Goal: Information Seeking & Learning: Learn about a topic

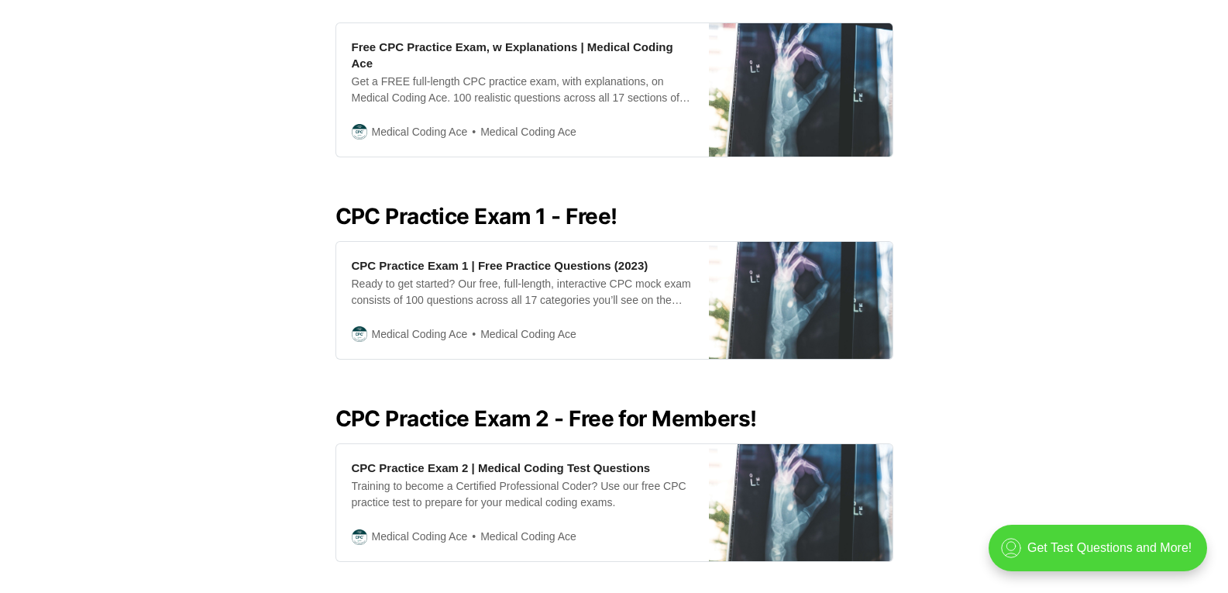
scroll to position [527, 0]
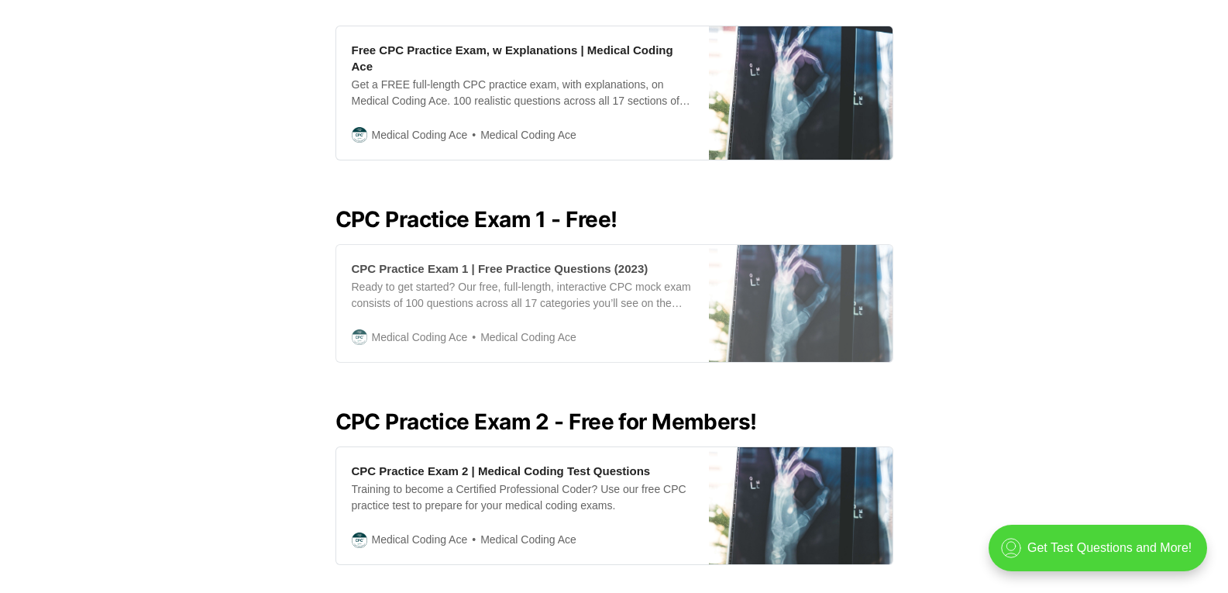
click at [505, 260] on div "CPC Practice Exam 1 | Free Practice Questions (2023)" at bounding box center [500, 268] width 297 height 16
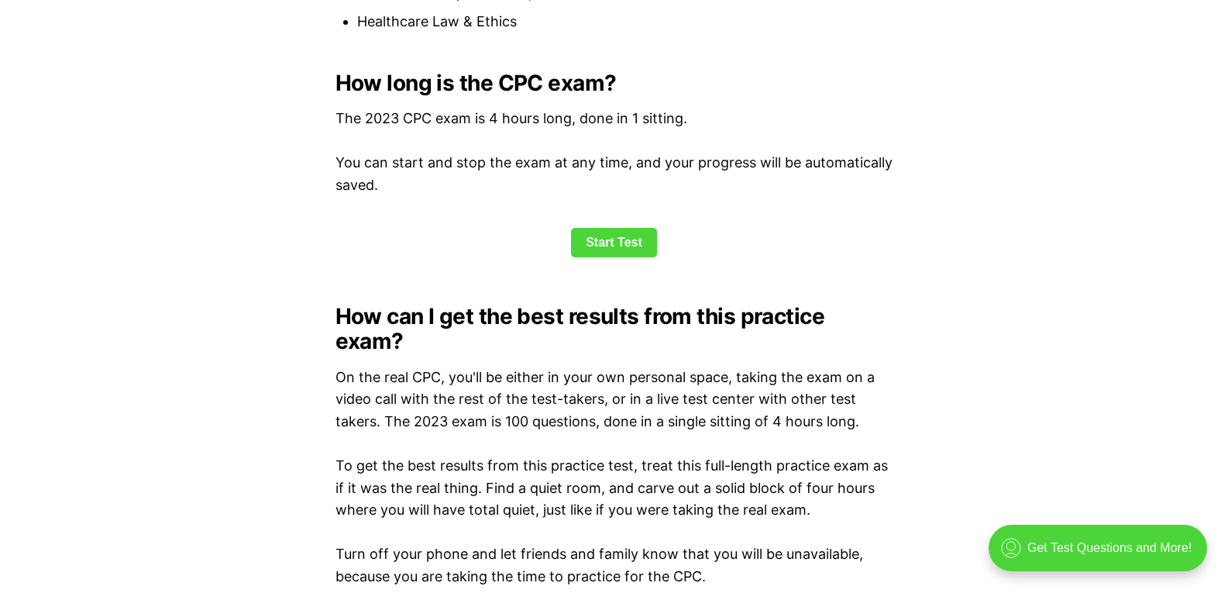
scroll to position [2105, 0]
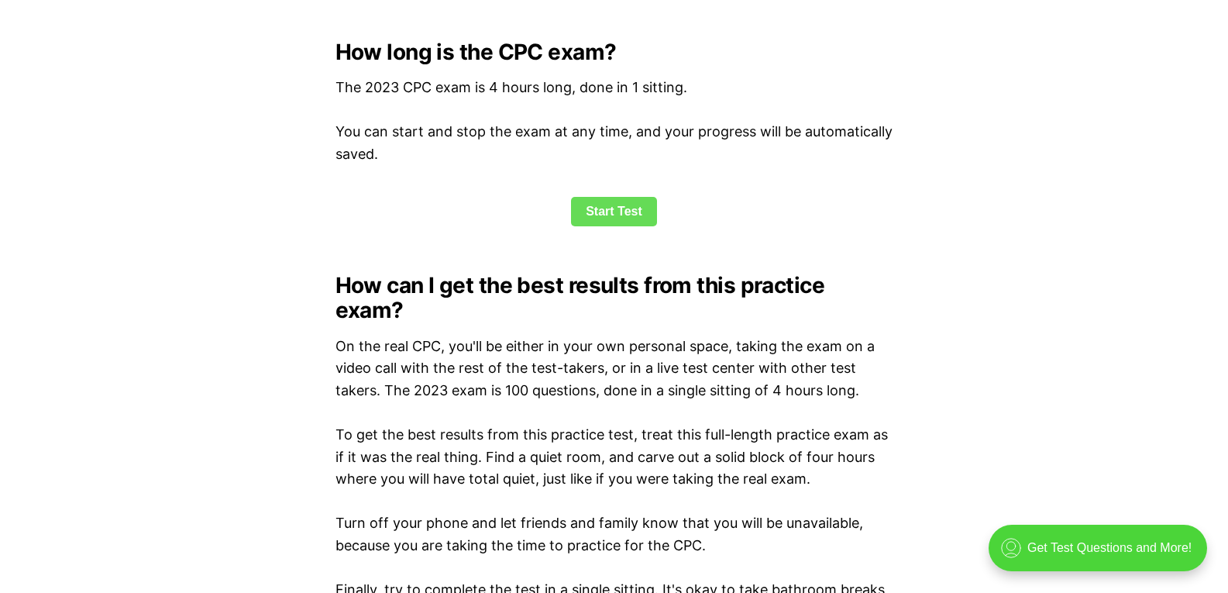
click at [635, 204] on link "Start Test" at bounding box center [614, 211] width 86 height 29
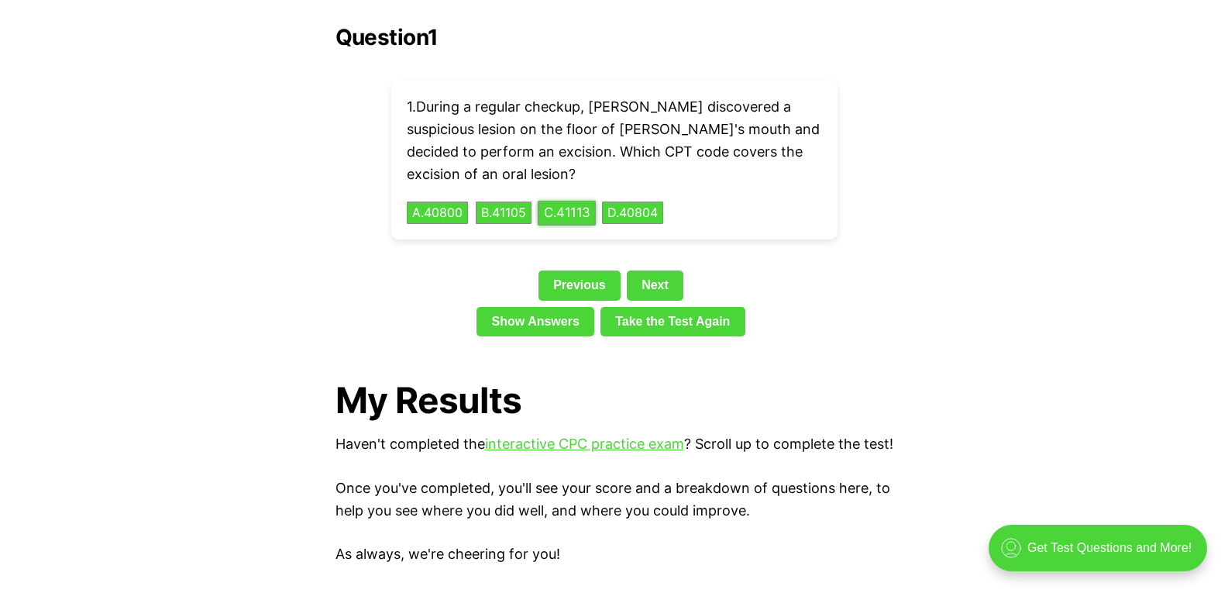
click at [588, 201] on button "C . 41113" at bounding box center [567, 213] width 58 height 24
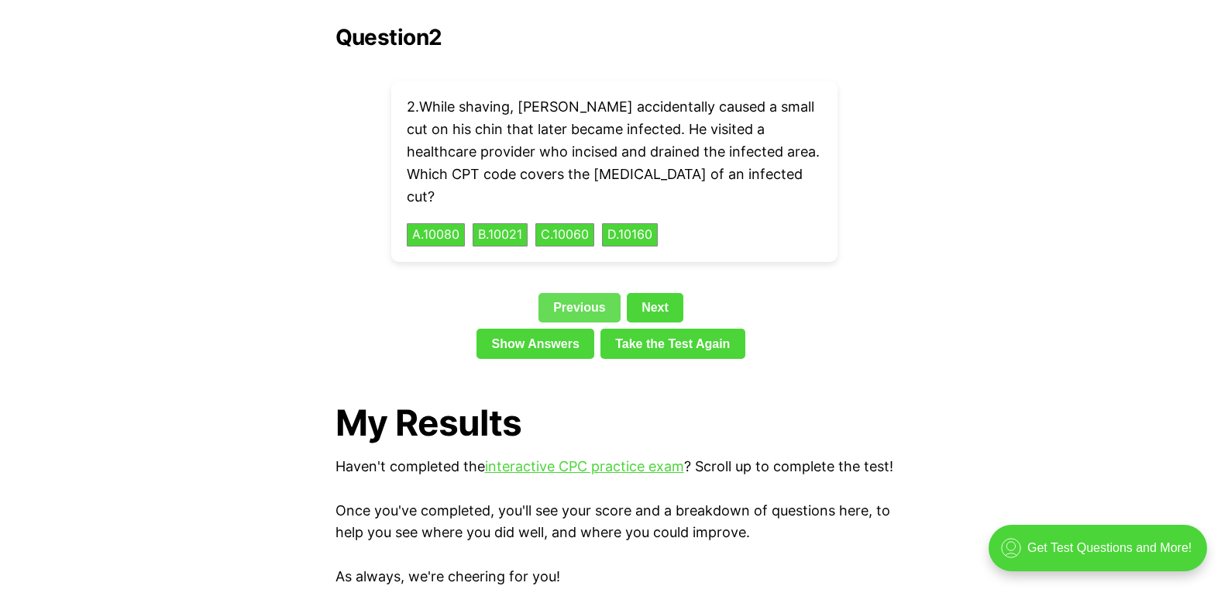
click at [595, 293] on link "Previous" at bounding box center [579, 307] width 82 height 29
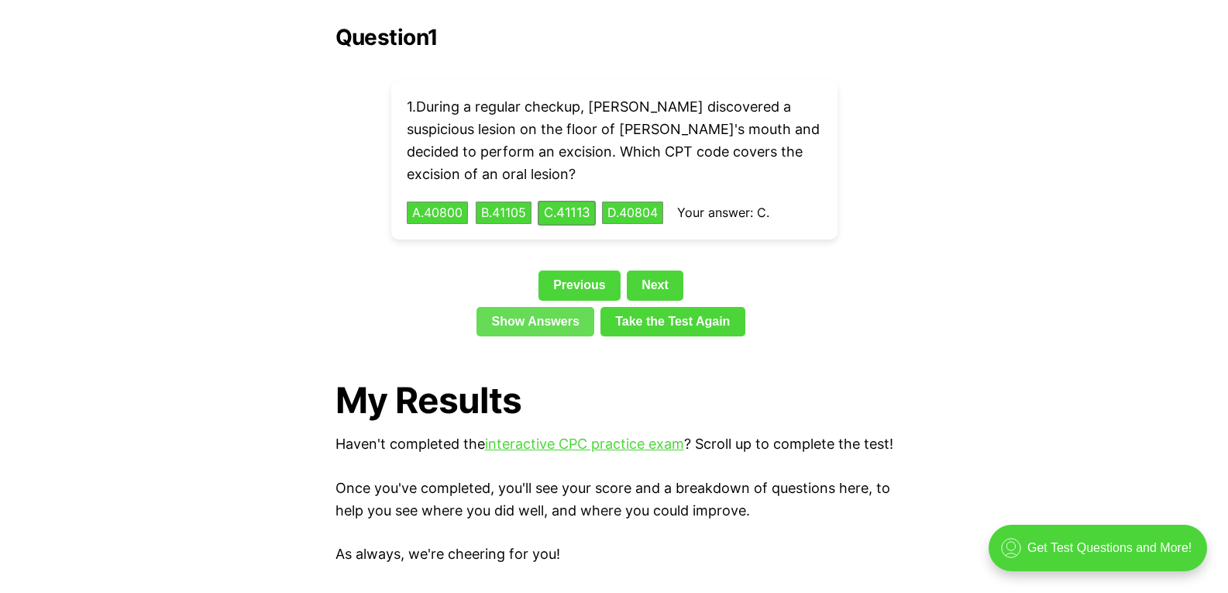
click at [572, 307] on link "Show Answers" at bounding box center [535, 321] width 118 height 29
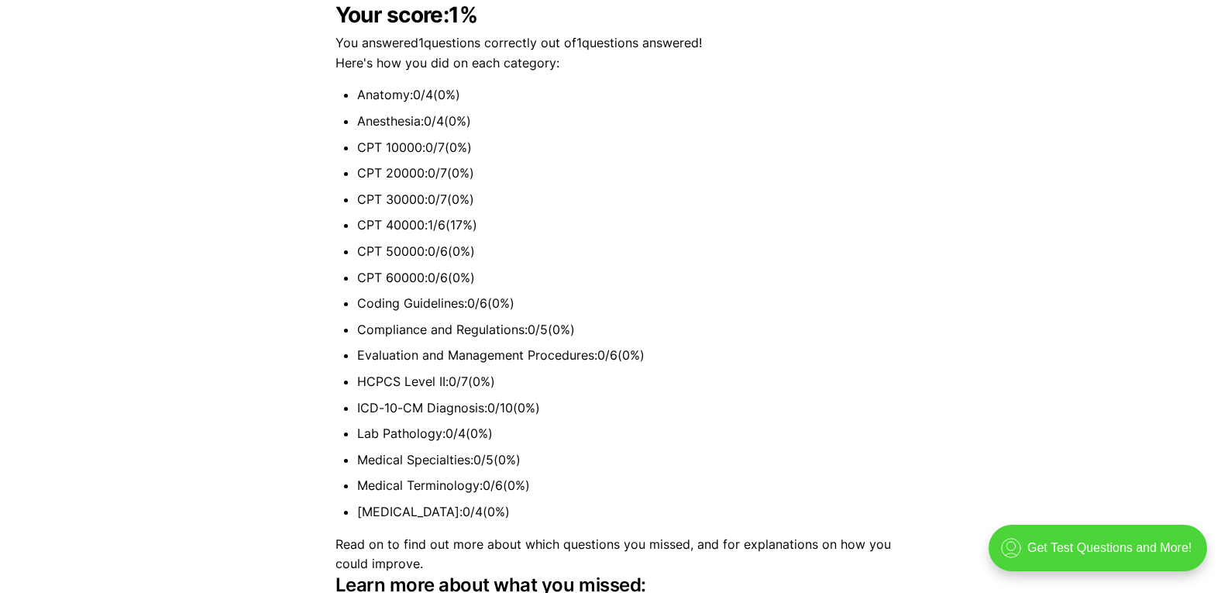
scroll to position [3550, 0]
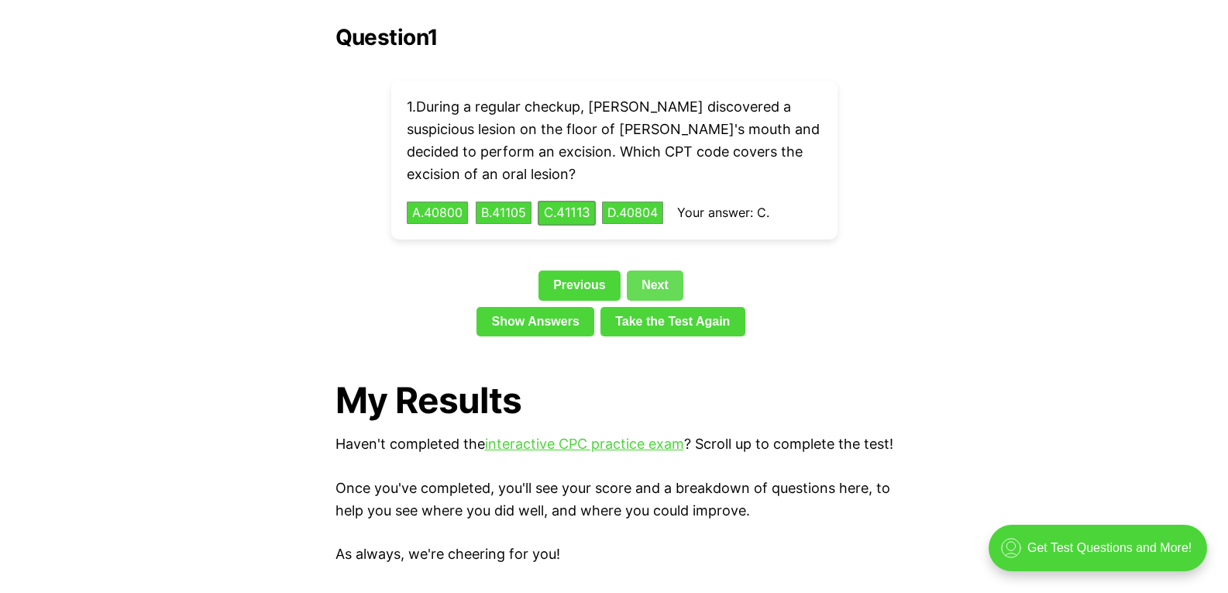
click at [654, 270] on link "Next" at bounding box center [655, 284] width 57 height 29
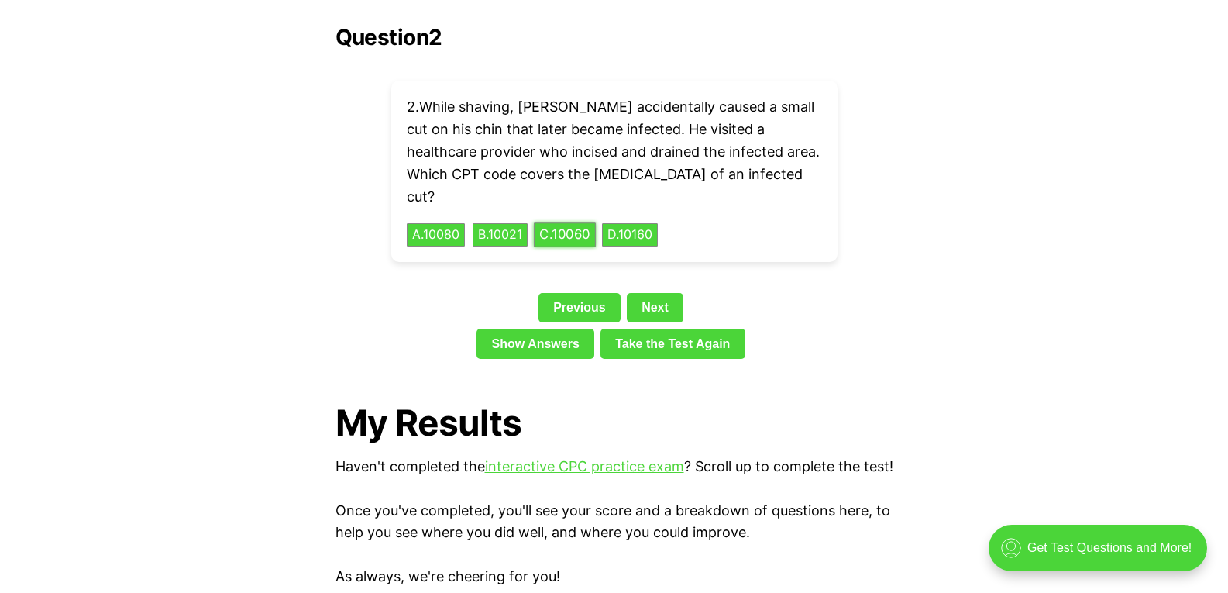
click at [586, 223] on button "C . 10060" at bounding box center [565, 235] width 62 height 24
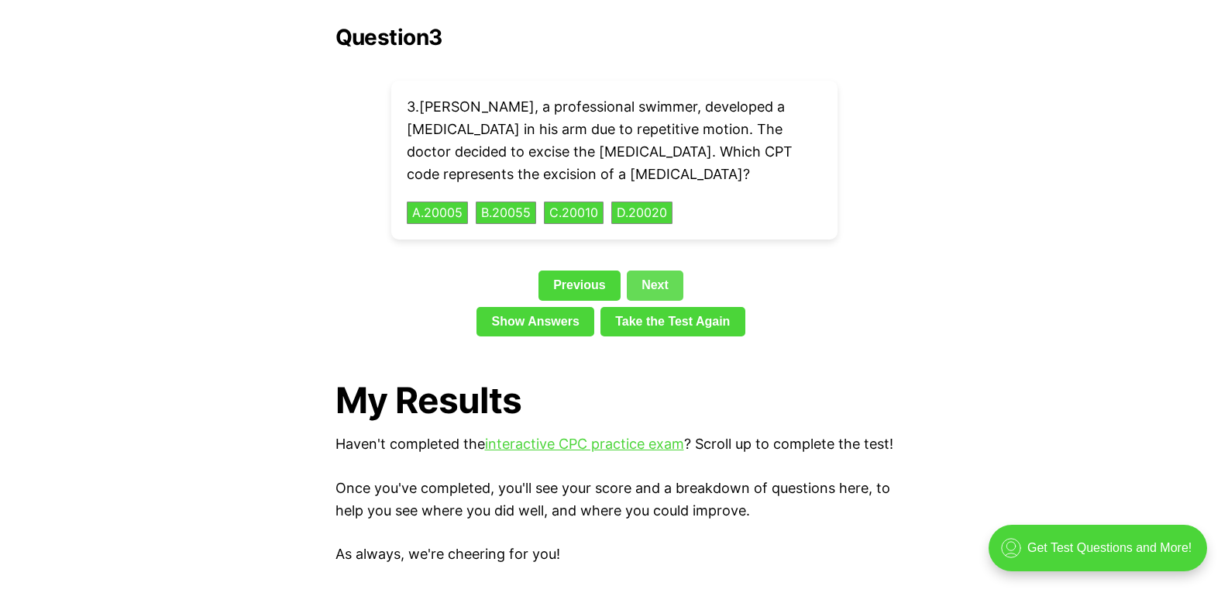
click at [641, 270] on link "Next" at bounding box center [655, 284] width 57 height 29
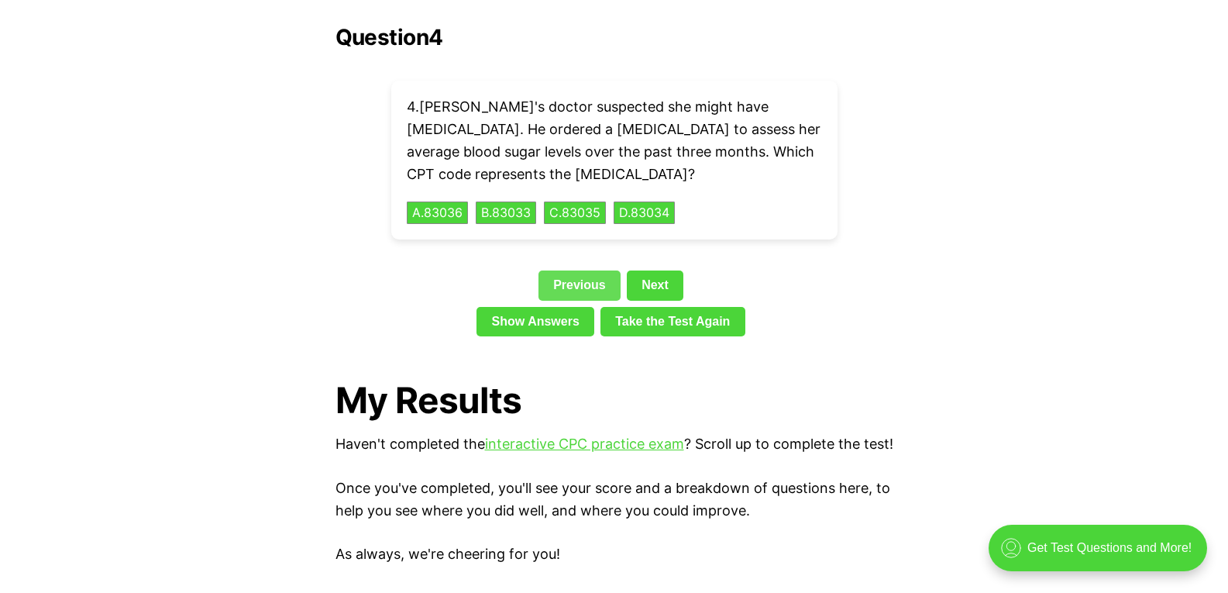
click at [586, 270] on link "Previous" at bounding box center [579, 284] width 82 height 29
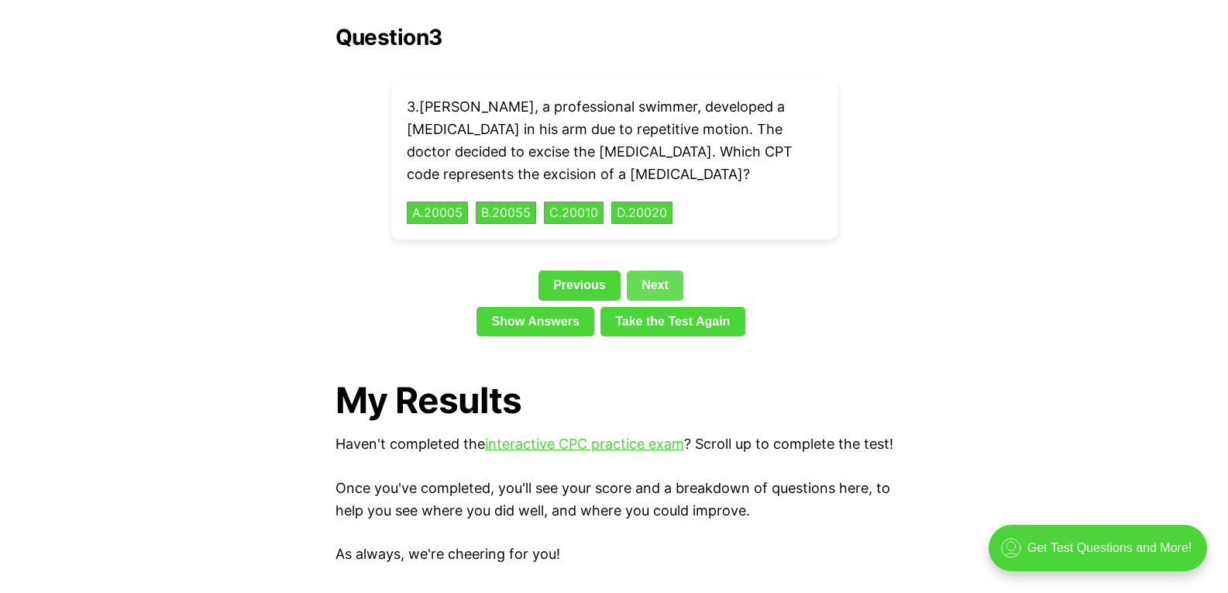
click at [657, 270] on link "Next" at bounding box center [655, 284] width 57 height 29
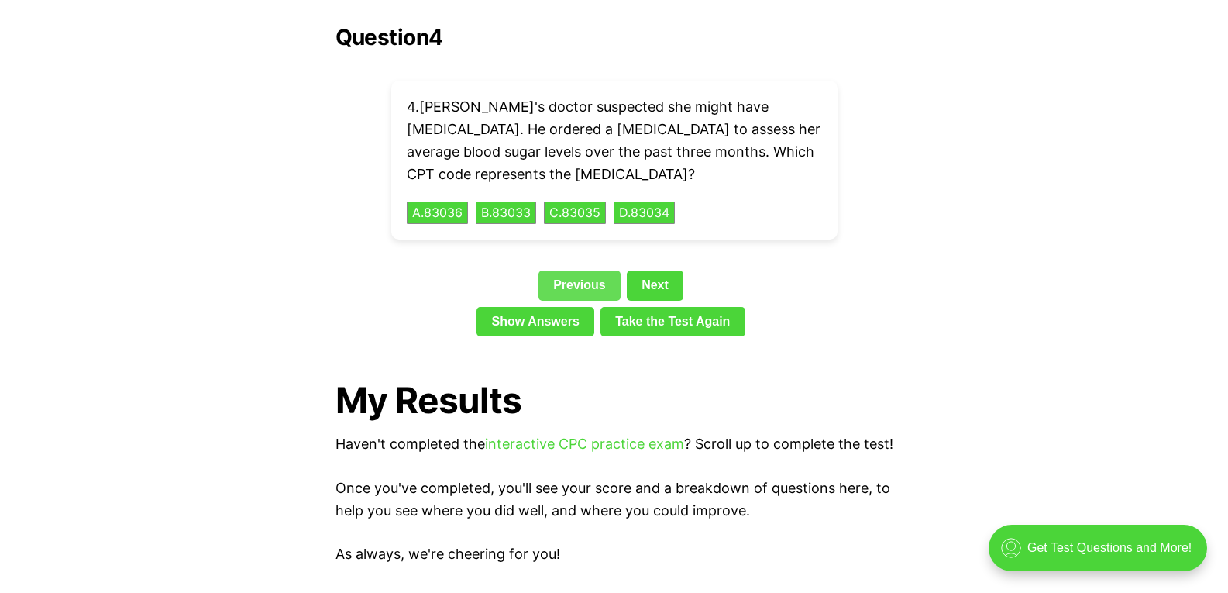
click at [589, 270] on link "Previous" at bounding box center [579, 284] width 82 height 29
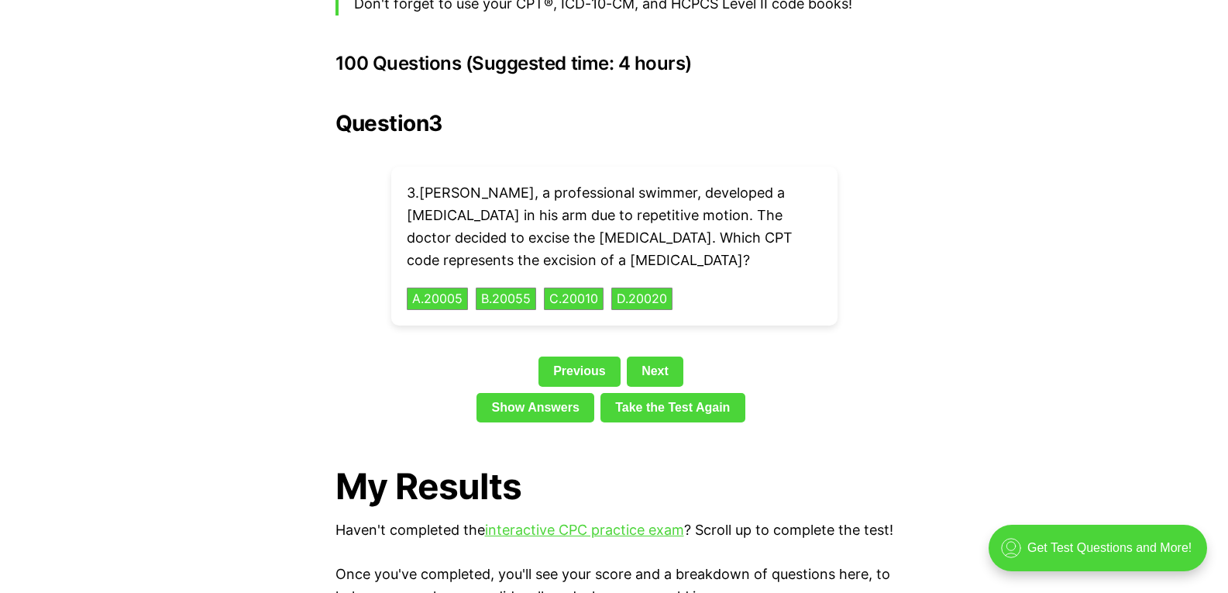
scroll to position [3473, 0]
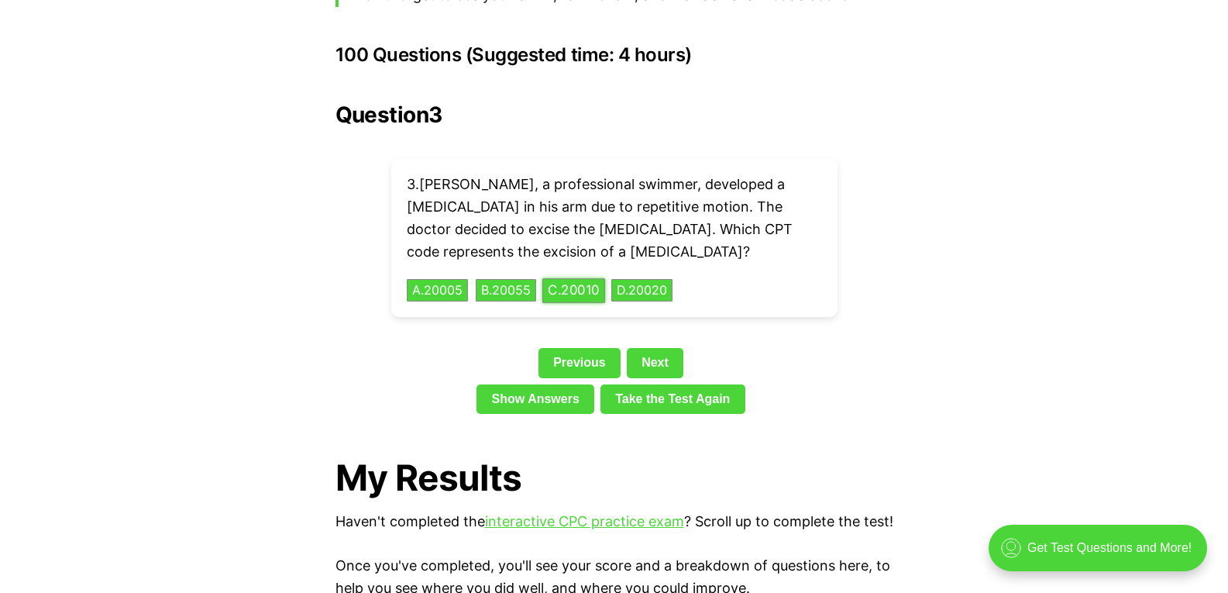
click at [577, 278] on button "C . 20010" at bounding box center [573, 290] width 63 height 24
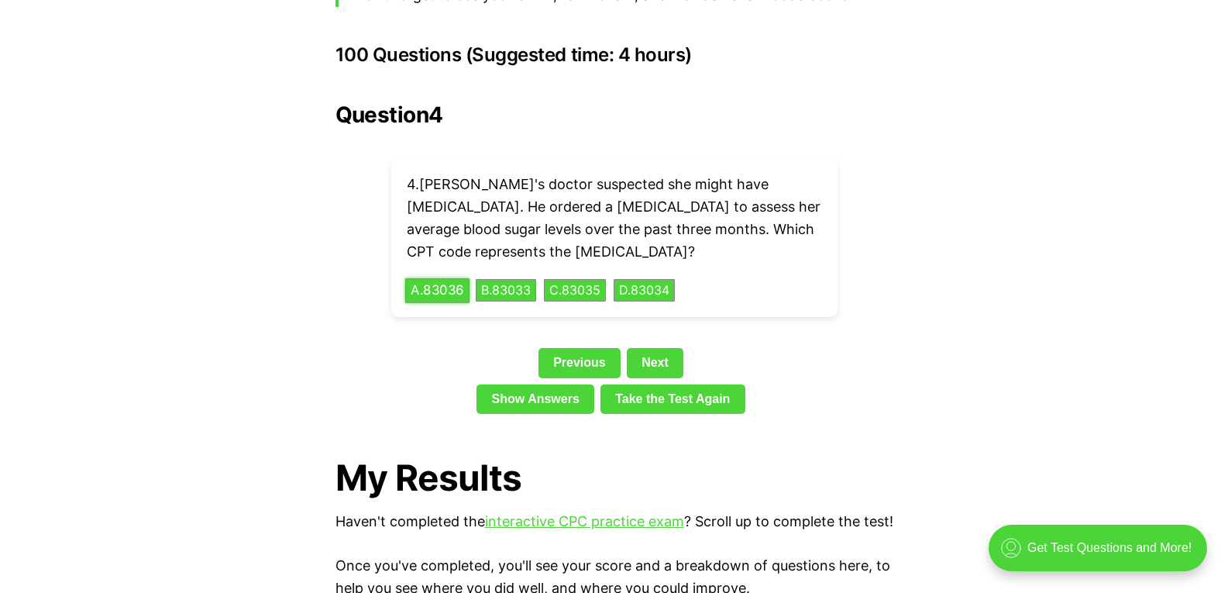
click at [452, 278] on button "A . 83036" at bounding box center [437, 290] width 64 height 24
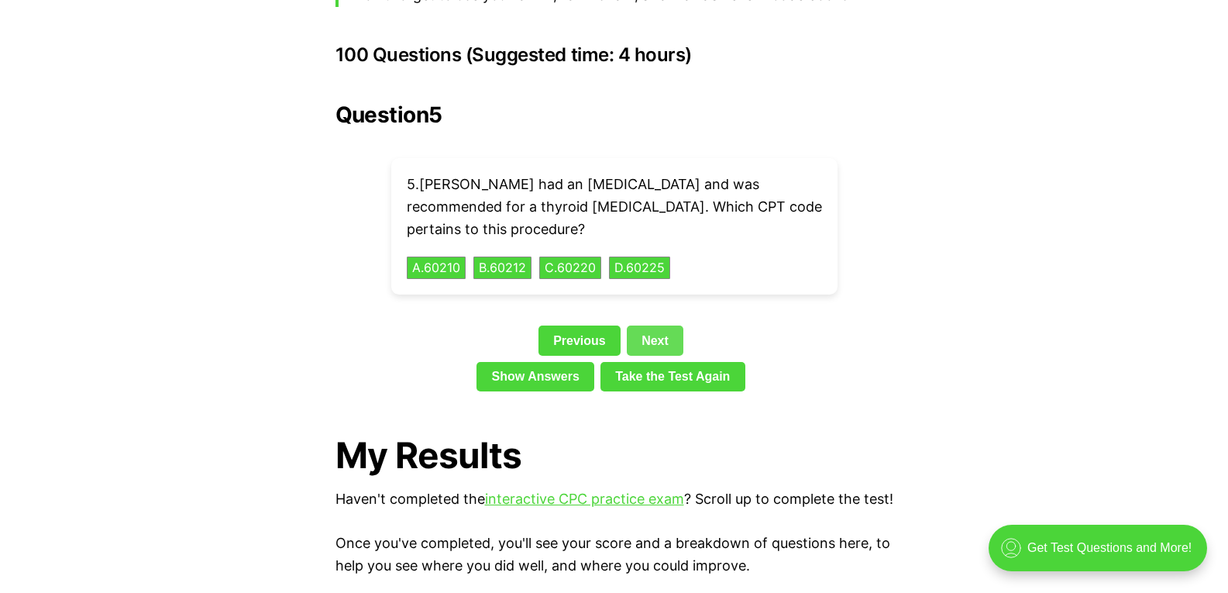
click at [658, 325] on link "Next" at bounding box center [655, 339] width 57 height 29
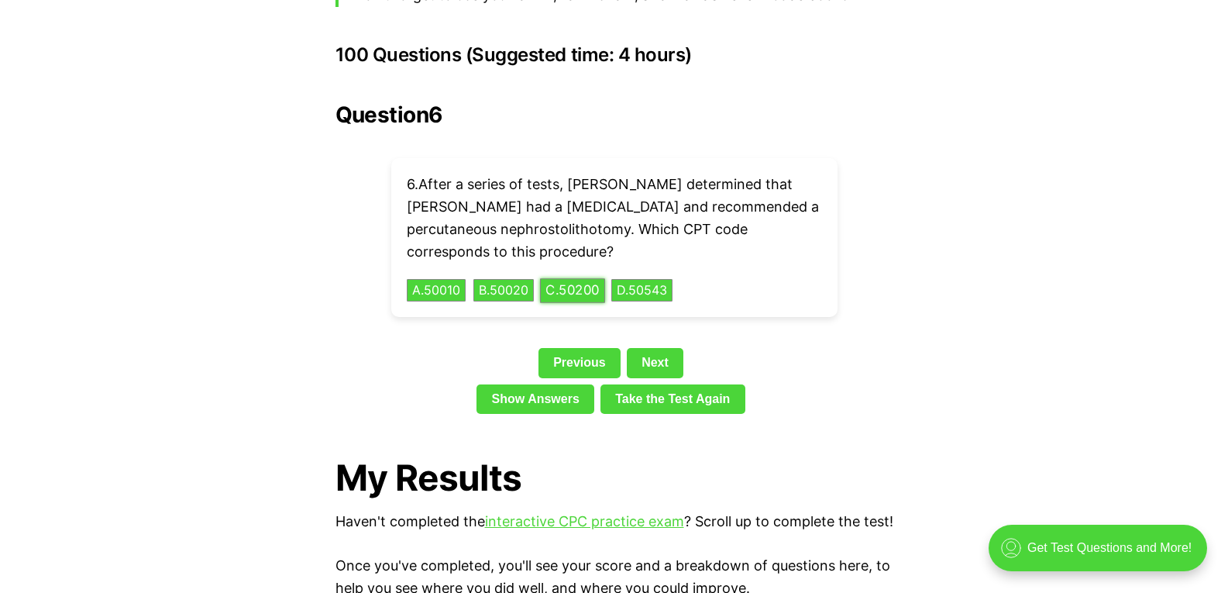
click at [597, 278] on button "C . 50200" at bounding box center [572, 290] width 65 height 24
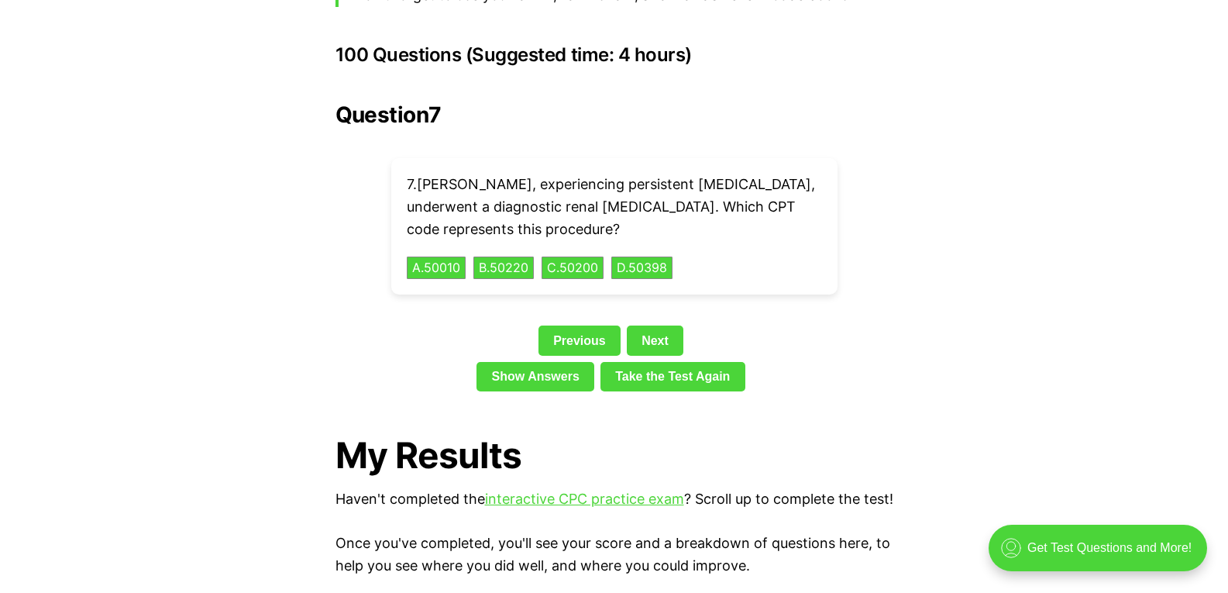
click at [651, 325] on link "Next" at bounding box center [655, 339] width 57 height 29
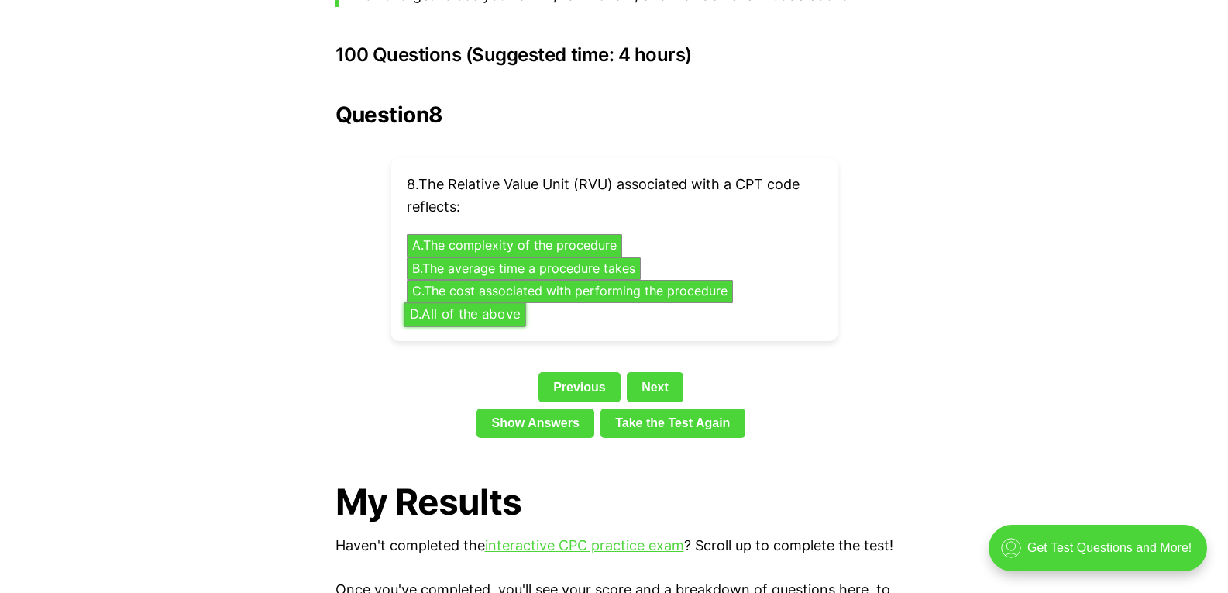
click at [477, 302] on button "D . All of the above" at bounding box center [465, 314] width 122 height 24
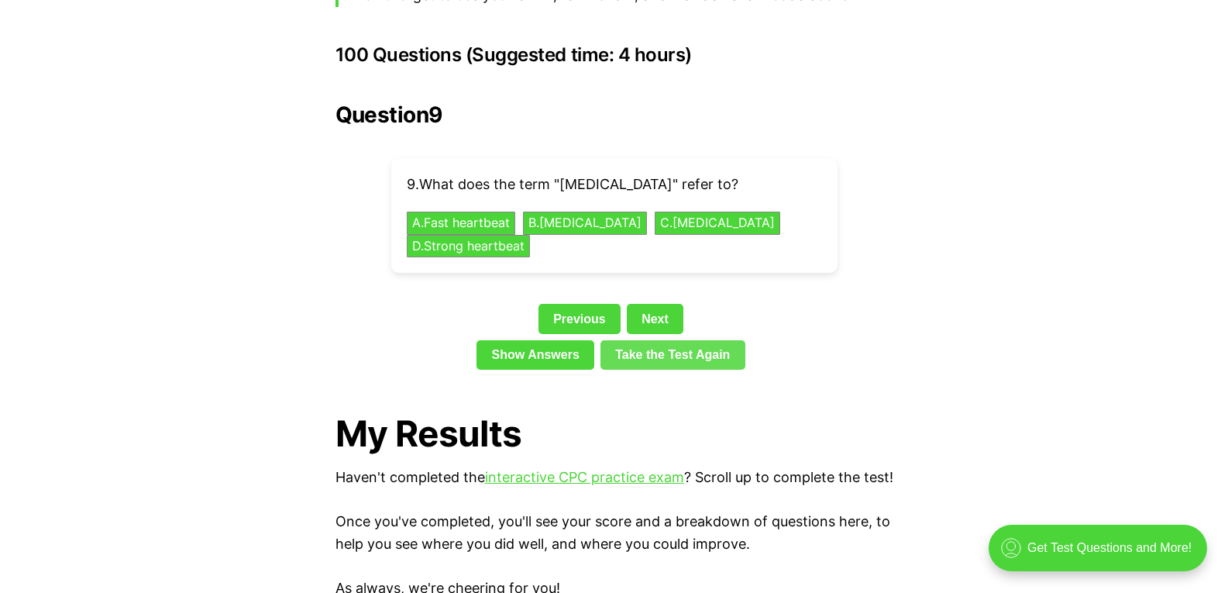
click at [648, 413] on h1 "My Results" at bounding box center [614, 433] width 558 height 41
click at [652, 304] on link "Next" at bounding box center [655, 318] width 57 height 29
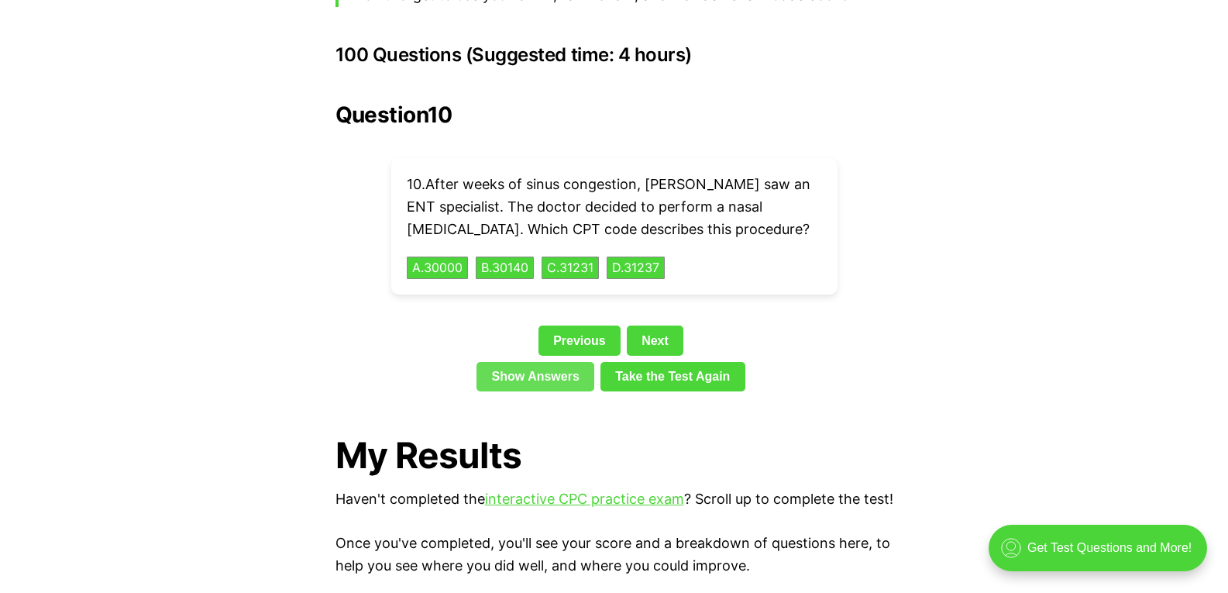
click at [548, 362] on link "Show Answers" at bounding box center [535, 376] width 118 height 29
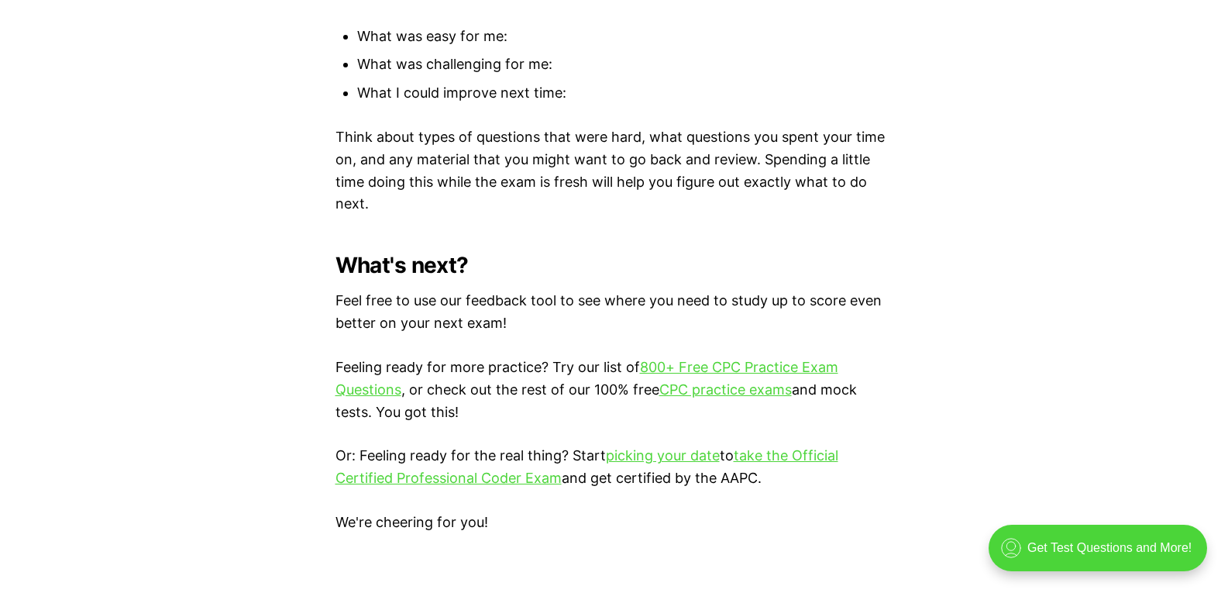
scroll to position [6491, 0]
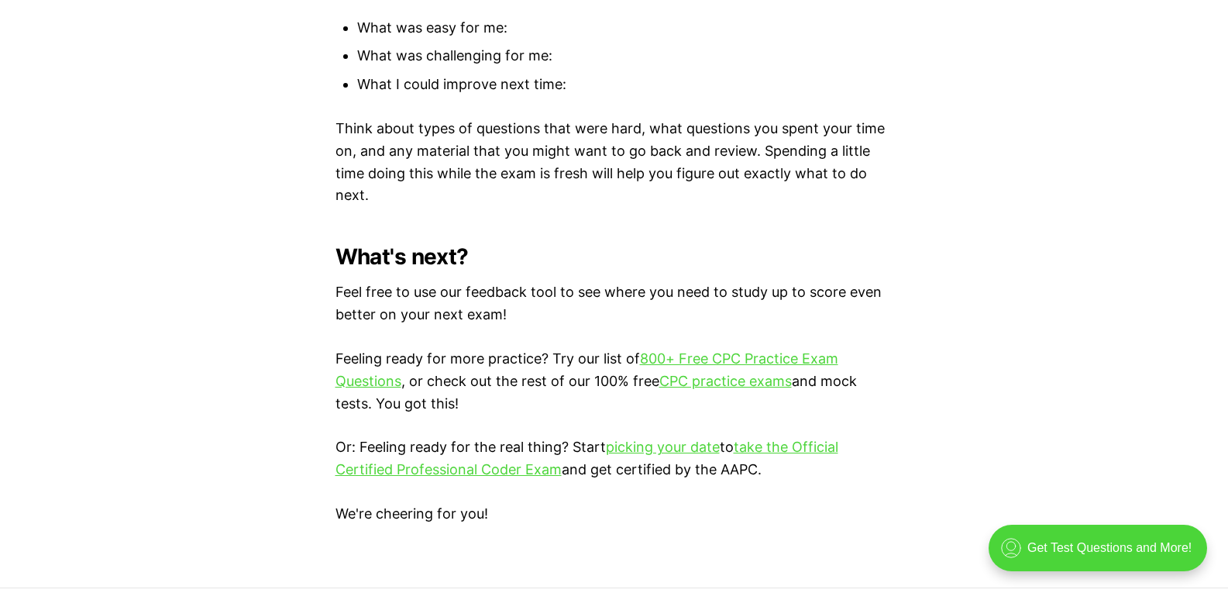
scroll to position [3473, 0]
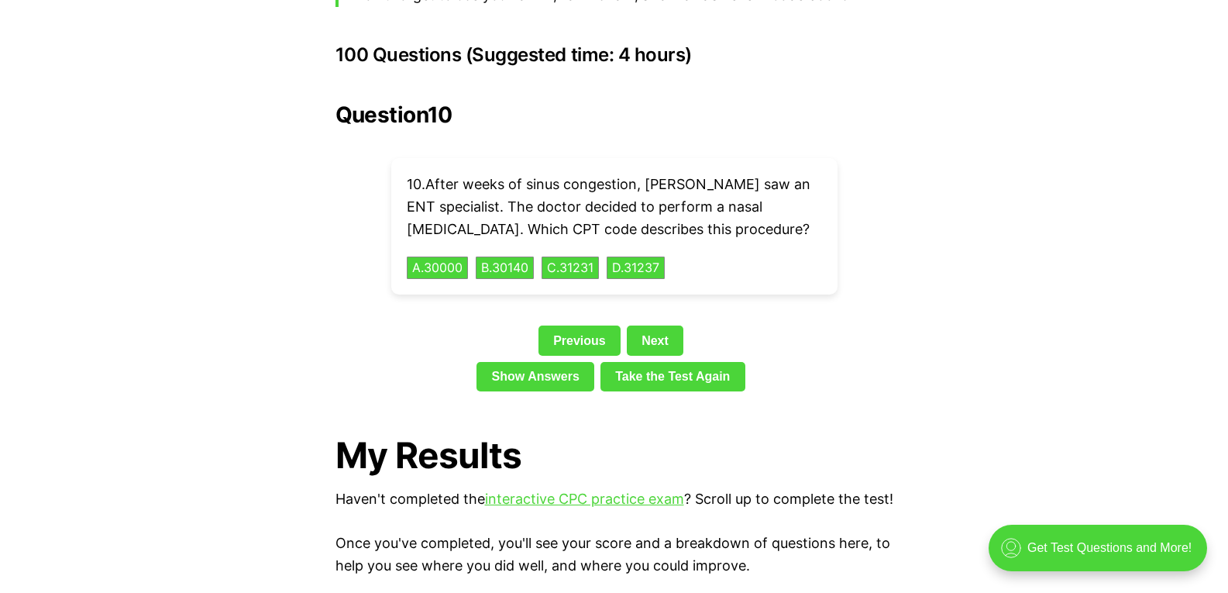
scroll to position [2105, 0]
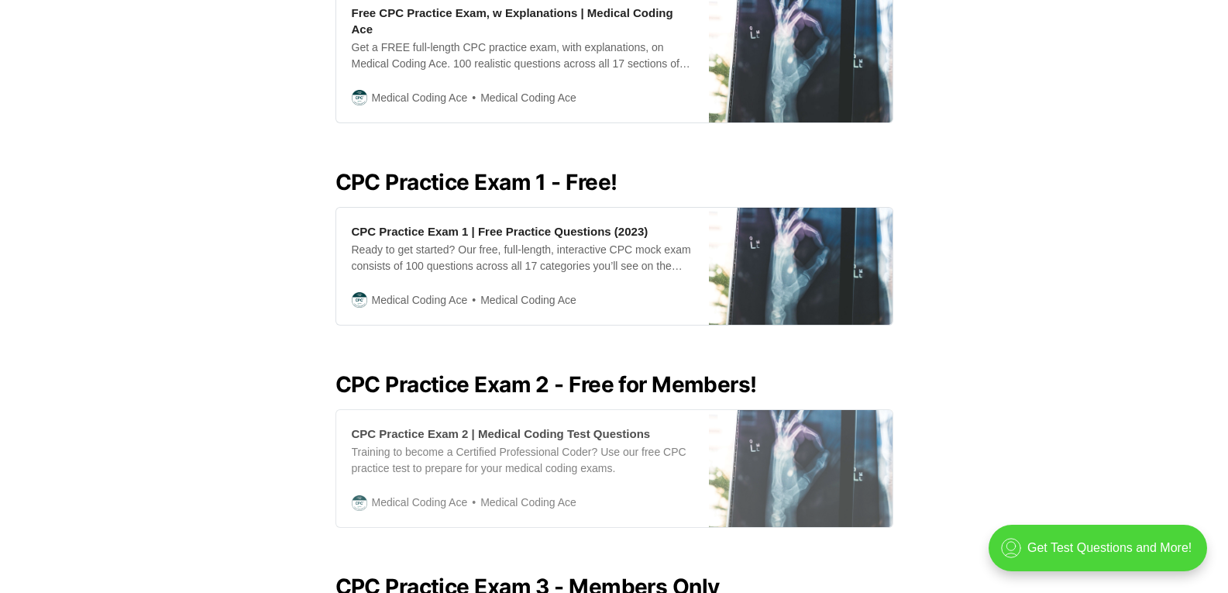
click at [435, 425] on div "CPC Practice Exam 2 | Medical Coding Test Questions" at bounding box center [501, 433] width 299 height 16
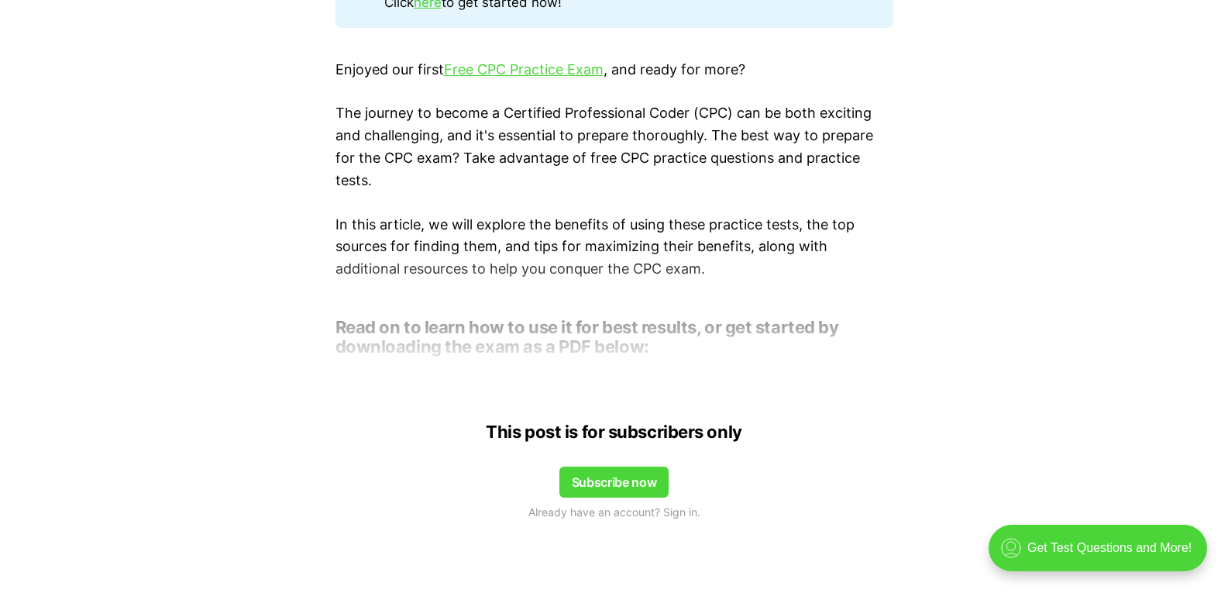
scroll to position [1084, 0]
